Goal: Navigation & Orientation: Find specific page/section

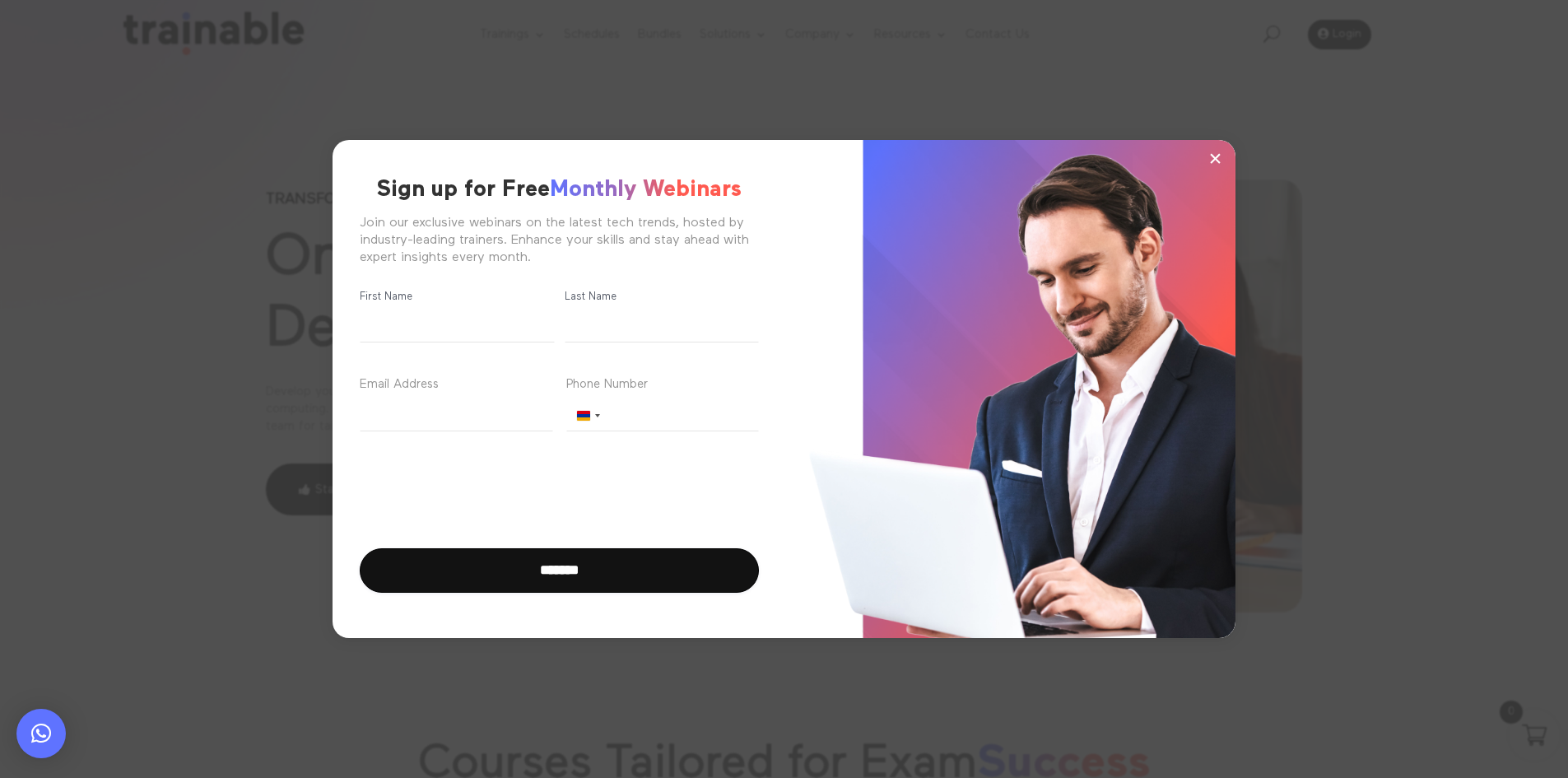
click at [1207, 162] on button "×" at bounding box center [1215, 158] width 25 height 25
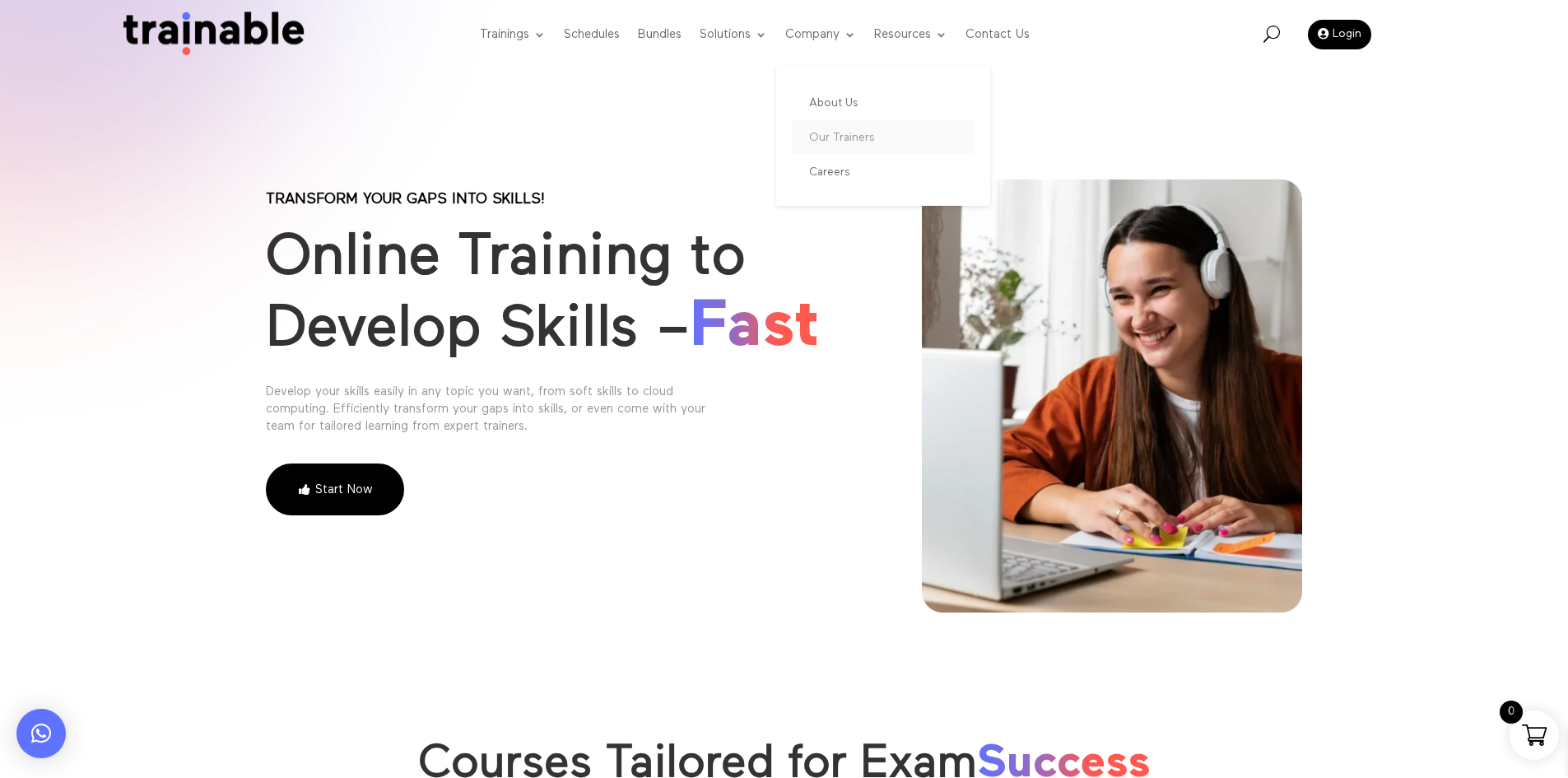
click at [860, 140] on link "Our Trainers" at bounding box center [883, 137] width 181 height 35
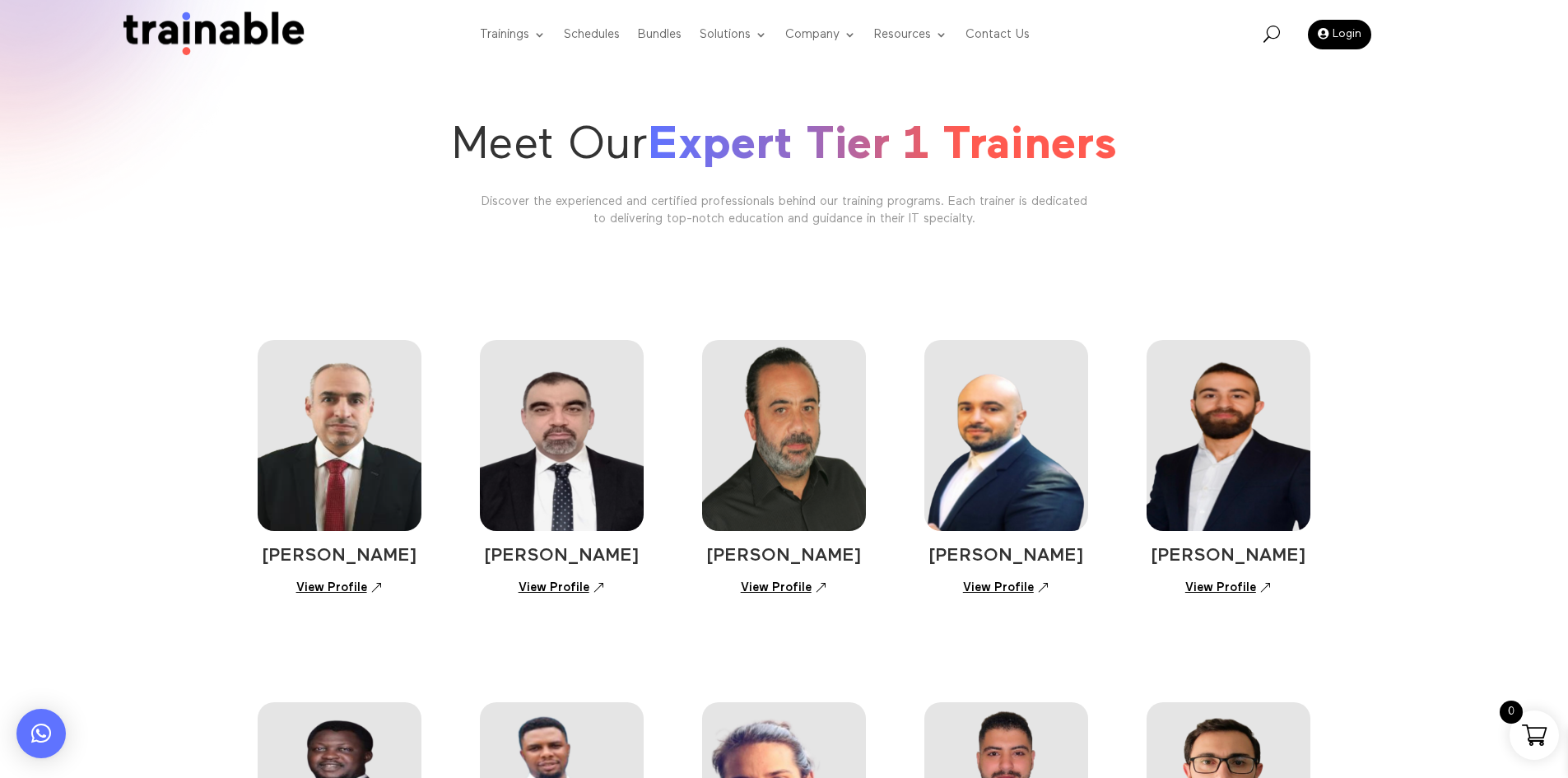
click at [345, 578] on link "View Profile" at bounding box center [339, 588] width 104 height 29
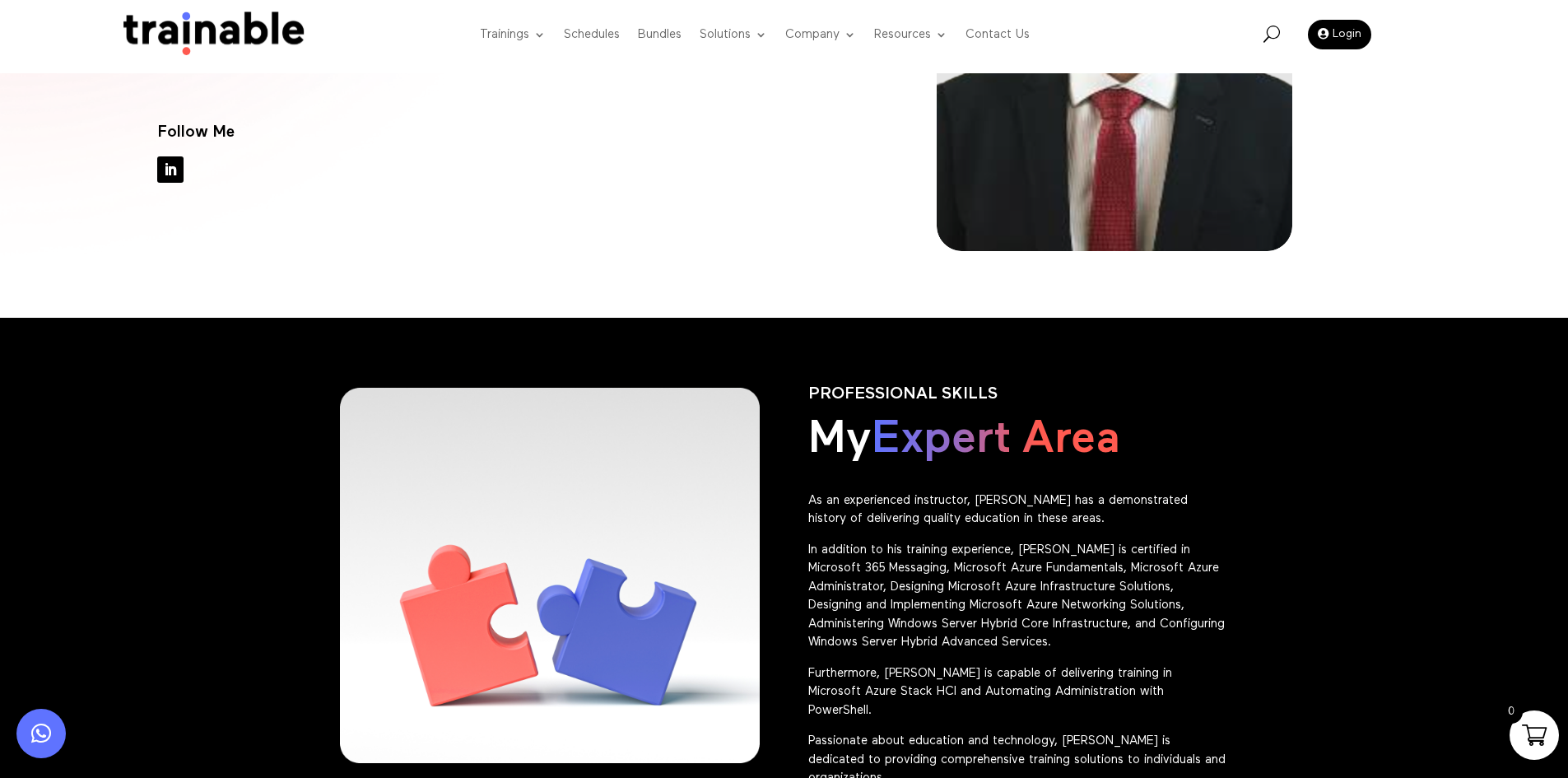
scroll to position [576, 0]
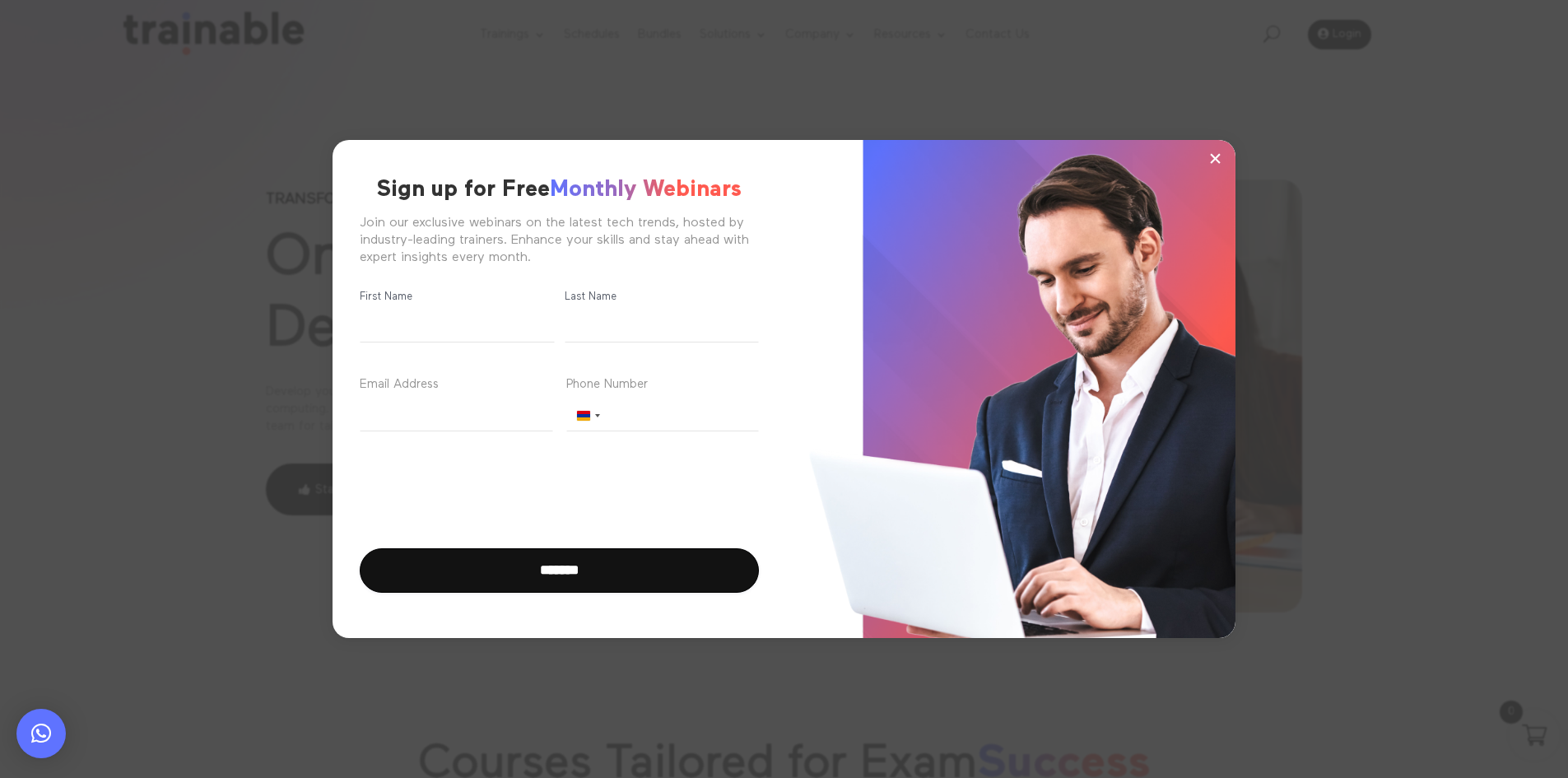
click at [1218, 153] on span "×" at bounding box center [1216, 158] width 14 height 25
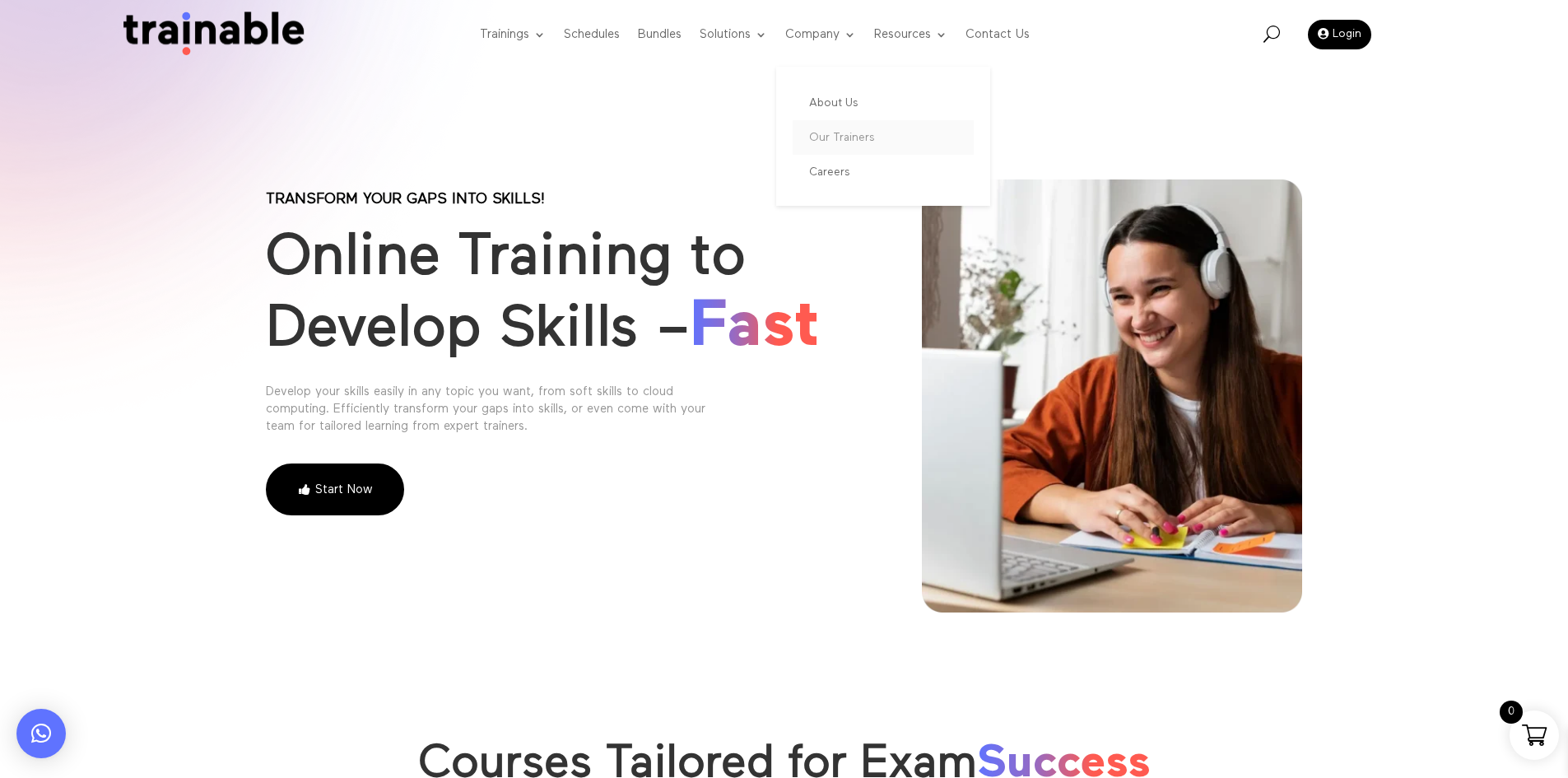
click at [857, 127] on link "Our Trainers" at bounding box center [883, 137] width 181 height 35
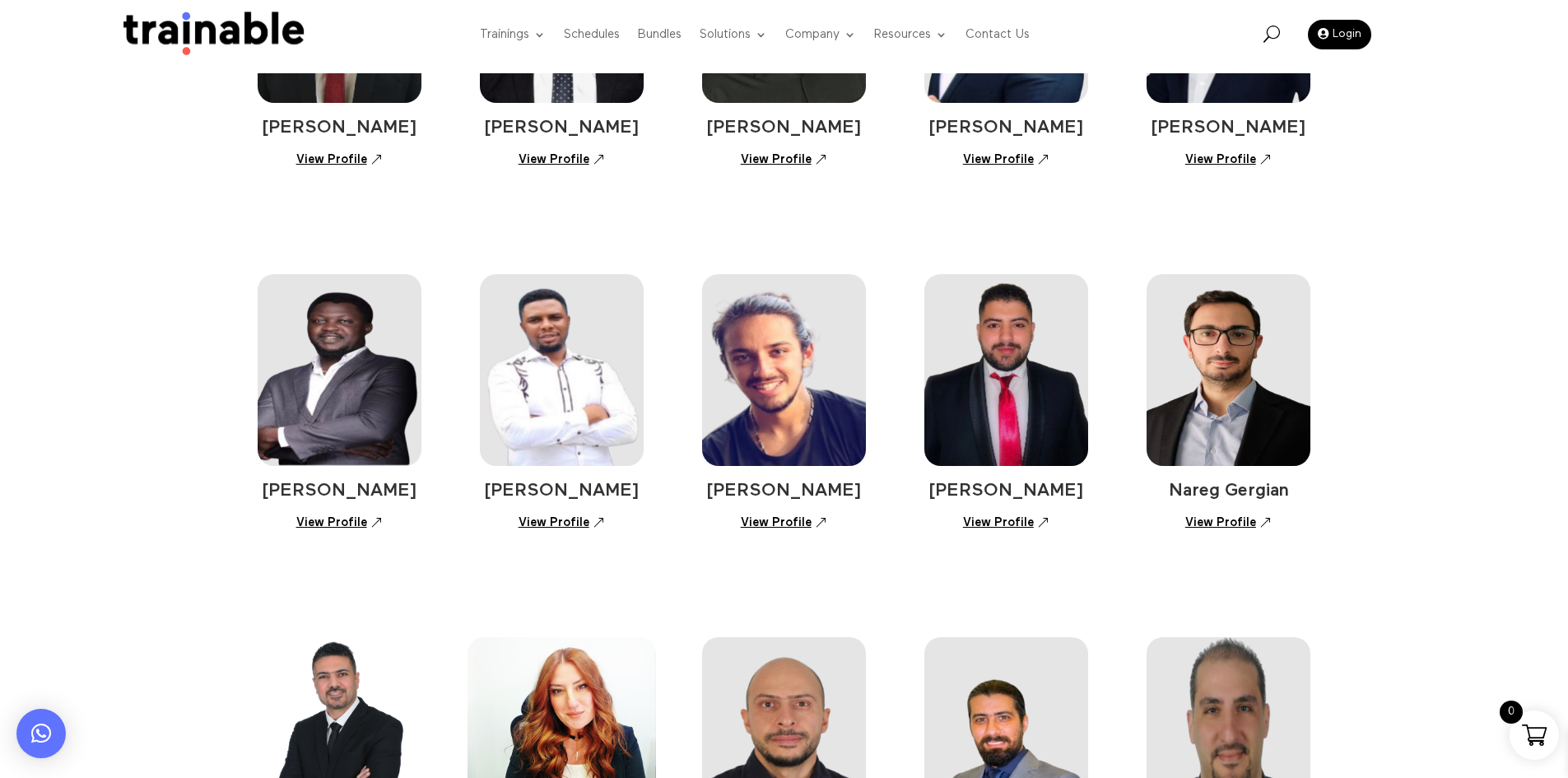
scroll to position [658, 0]
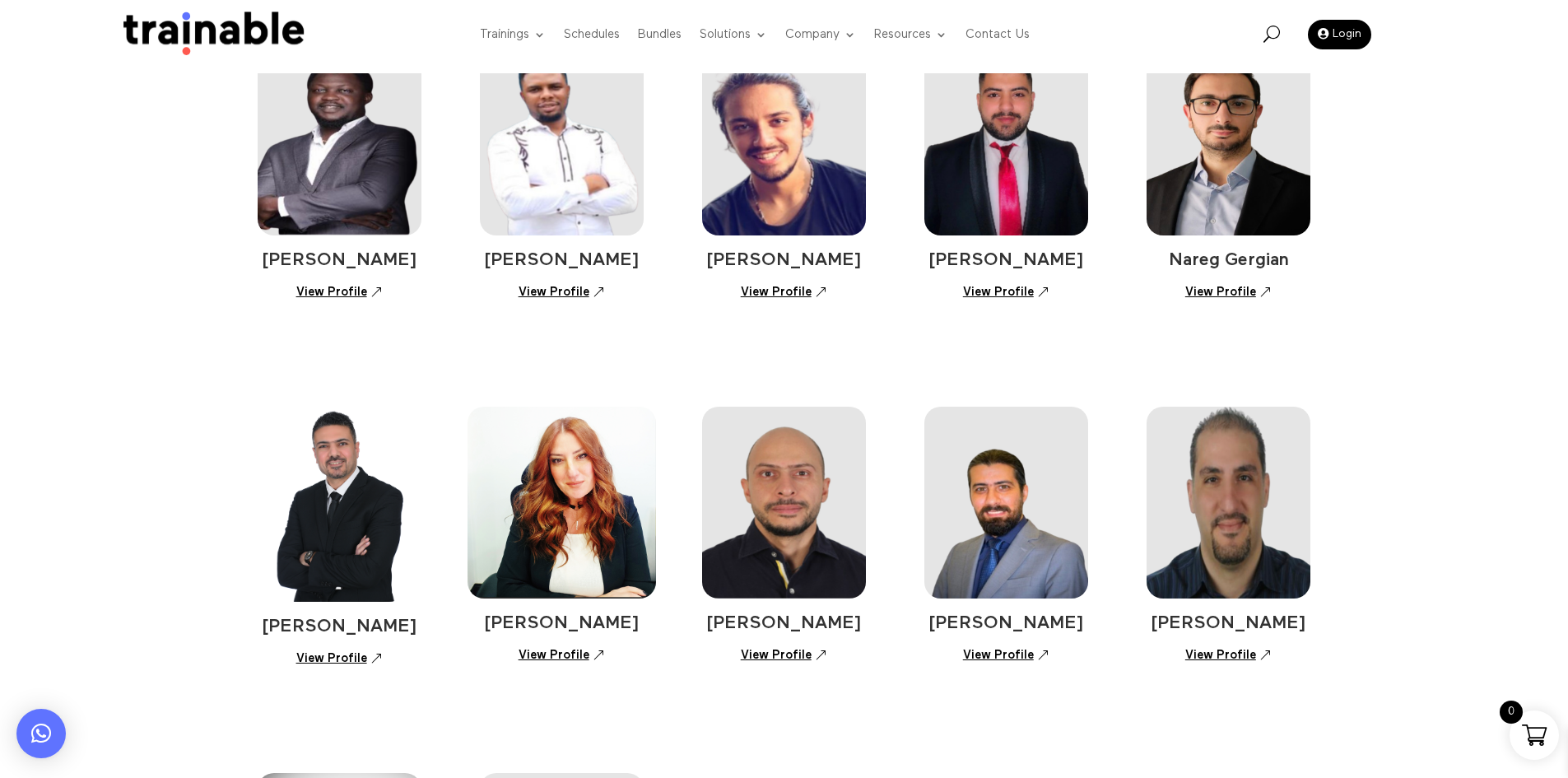
click at [1004, 660] on link "View Profile" at bounding box center [1005, 655] width 104 height 29
